Goal: Navigation & Orientation: Find specific page/section

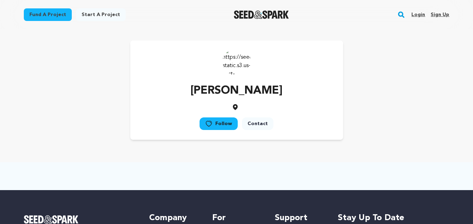
click at [233, 61] on img at bounding box center [237, 62] width 28 height 28
drag, startPoint x: 233, startPoint y: 61, endPoint x: 296, endPoint y: -7, distance: 92.9
click at [296, 0] on html "Fund a project Start a project Search Login Sign up Start a project" at bounding box center [236, 185] width 473 height 370
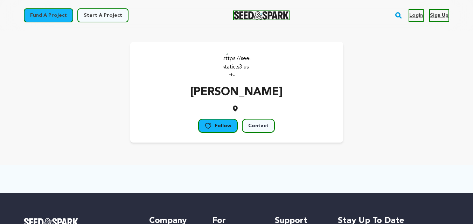
click at [344, 69] on div "Jacks Emily Follow Contact" at bounding box center [237, 92] width 426 height 101
click at [231, 108] on p at bounding box center [236, 108] width 92 height 7
drag, startPoint x: 231, startPoint y: 108, endPoint x: 413, endPoint y: 22, distance: 201.7
click at [413, 22] on main "Fund a project Start a project Search Login Sign up Start a project" at bounding box center [236, 186] width 473 height 373
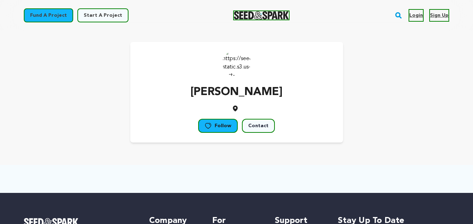
click at [413, 22] on div "Login Sign up" at bounding box center [426, 16] width 46 height 20
